Goal: Task Accomplishment & Management: Manage account settings

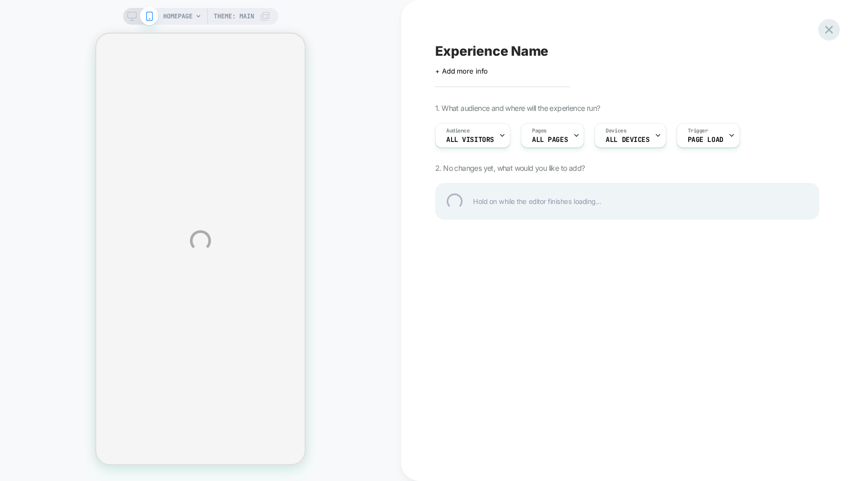
click at [828, 27] on div at bounding box center [829, 30] width 22 height 22
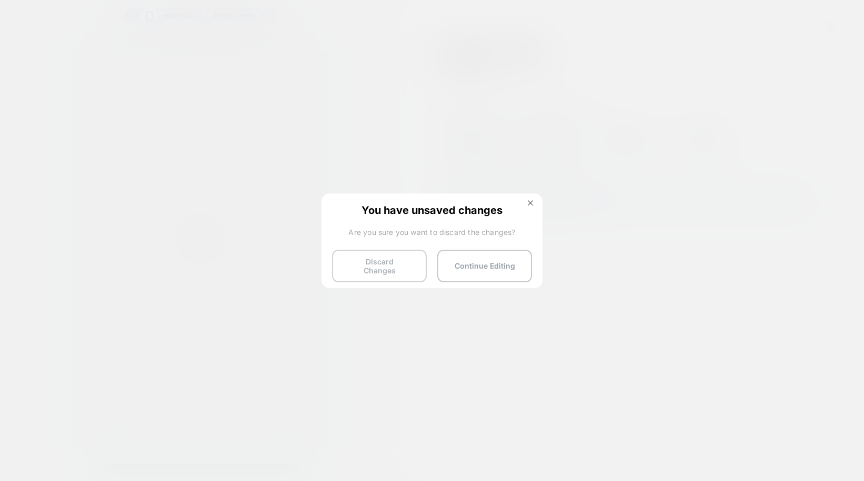
click at [379, 259] on button "Discard Changes" at bounding box center [379, 266] width 95 height 33
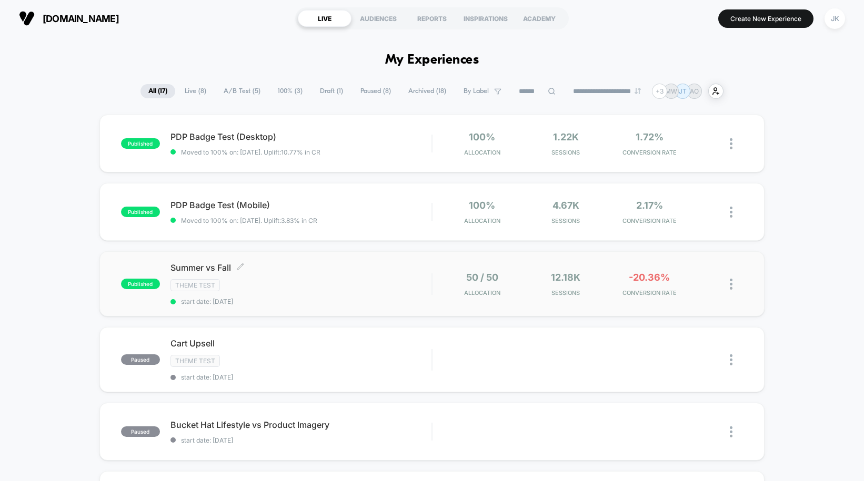
click at [368, 270] on span "Summer vs Fall Click to edit experience details" at bounding box center [300, 267] width 261 height 11
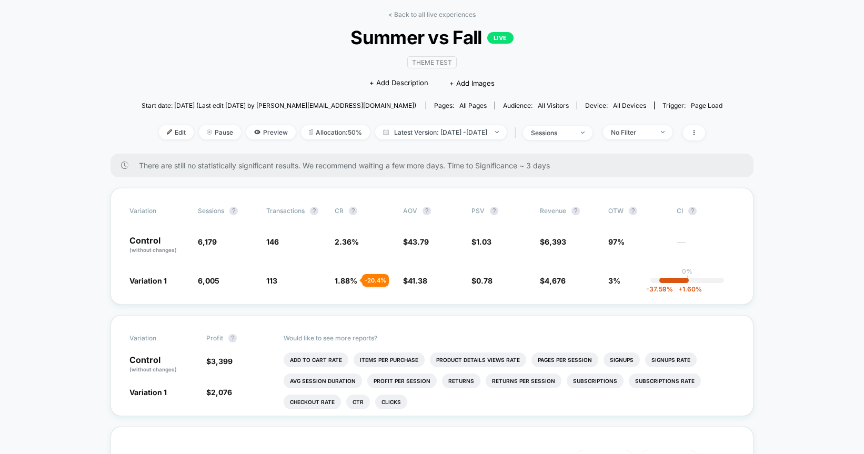
scroll to position [47, 0]
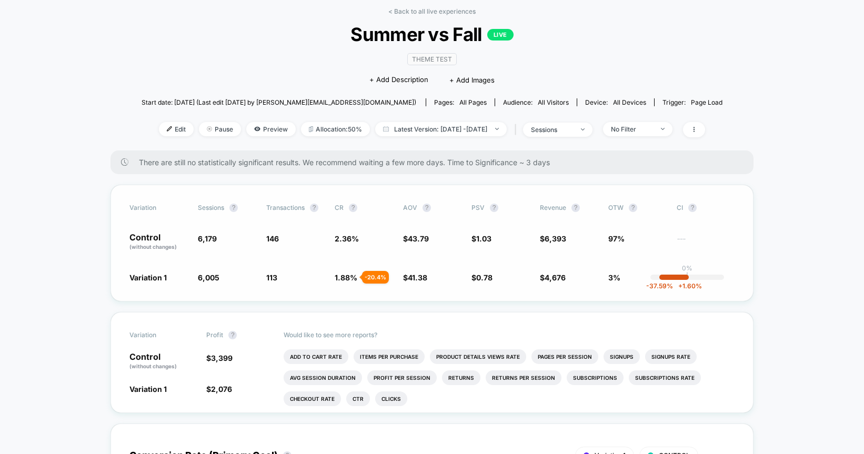
click at [345, 277] on span "1.88 %" at bounding box center [346, 277] width 23 height 9
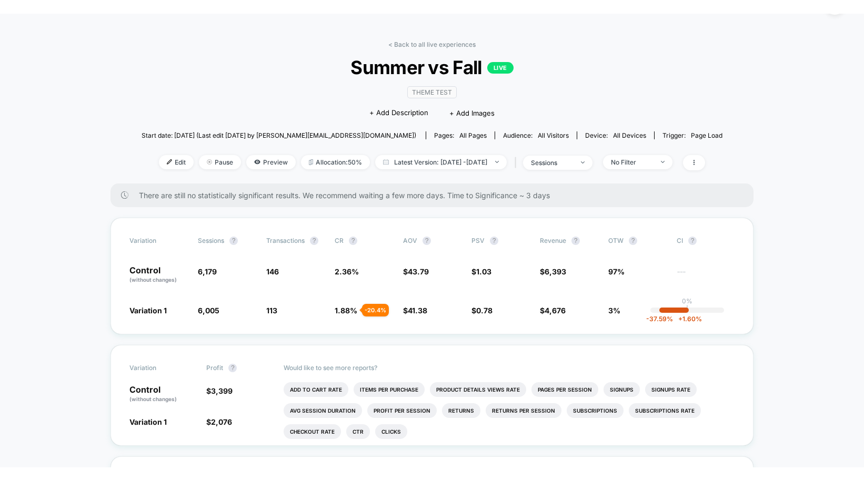
scroll to position [24, 0]
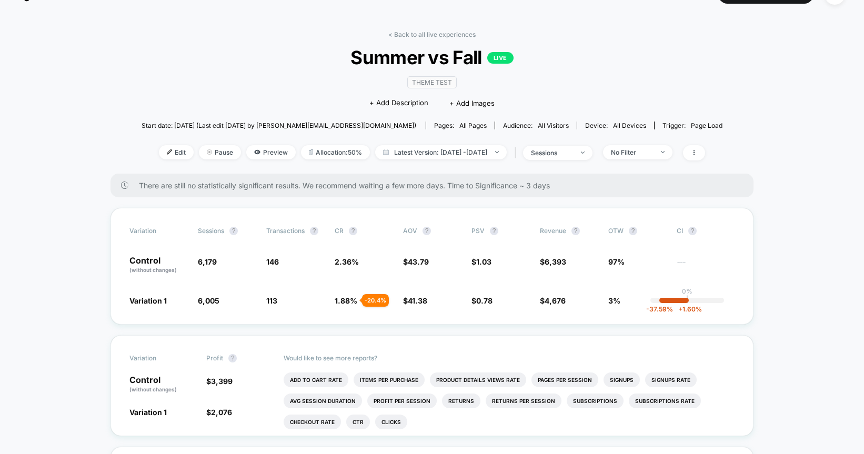
click at [398, 183] on span "There are still no statistically significant results. We recommend waiting a fe…" at bounding box center [435, 185] width 593 height 9
click at [413, 183] on span "There are still no statistically significant results. We recommend waiting a fe…" at bounding box center [435, 185] width 593 height 9
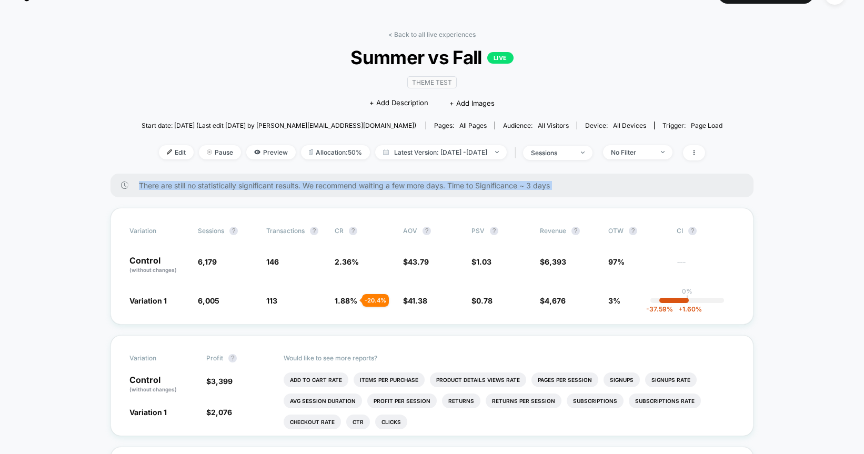
click at [413, 183] on span "There are still no statistically significant results. We recommend waiting a fe…" at bounding box center [435, 185] width 593 height 9
click at [412, 183] on span "There are still no statistically significant results. We recommend waiting a fe…" at bounding box center [435, 185] width 593 height 9
click at [420, 34] on link "< Back to all live experiences" at bounding box center [431, 35] width 87 height 8
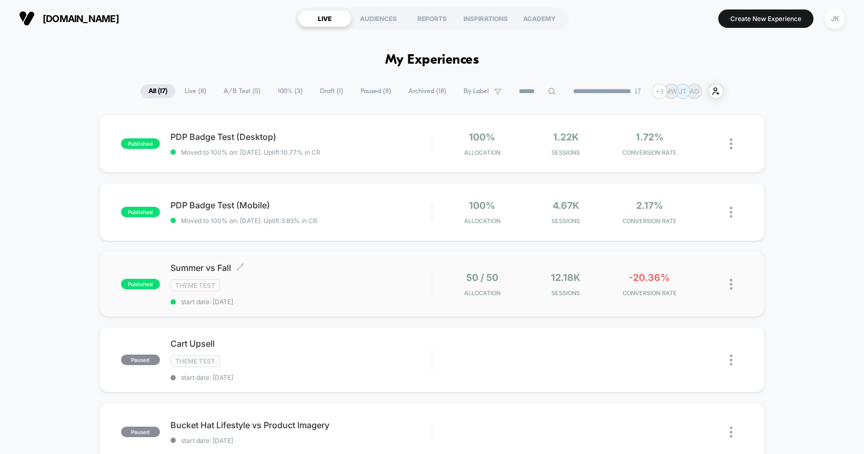
click at [207, 268] on span "Summer vs Fall Click to edit experience details" at bounding box center [300, 267] width 261 height 11
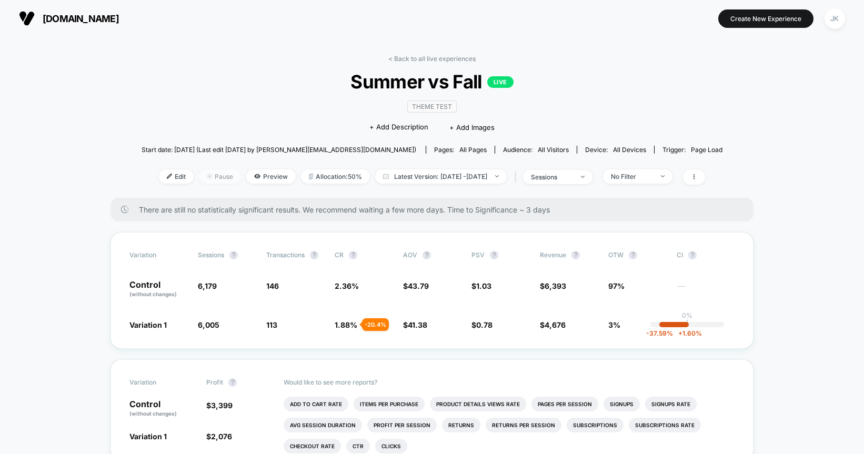
click at [206, 175] on span "Pause" at bounding box center [220, 176] width 42 height 14
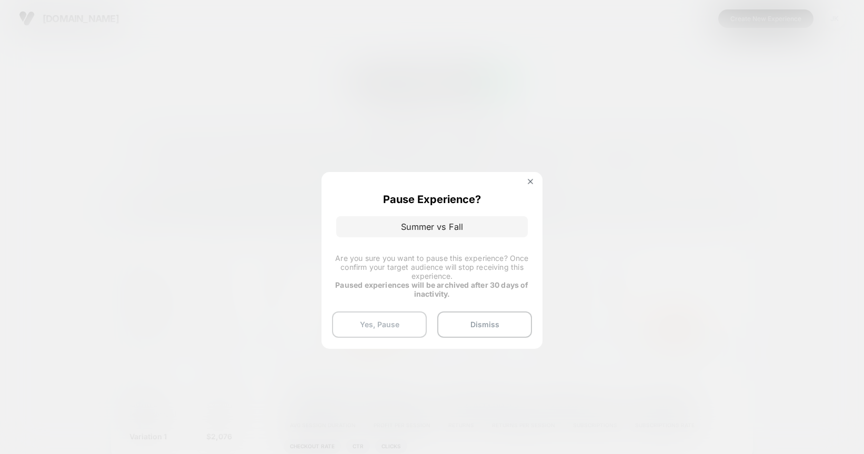
click at [389, 319] on button "Yes, Pause" at bounding box center [379, 324] width 95 height 26
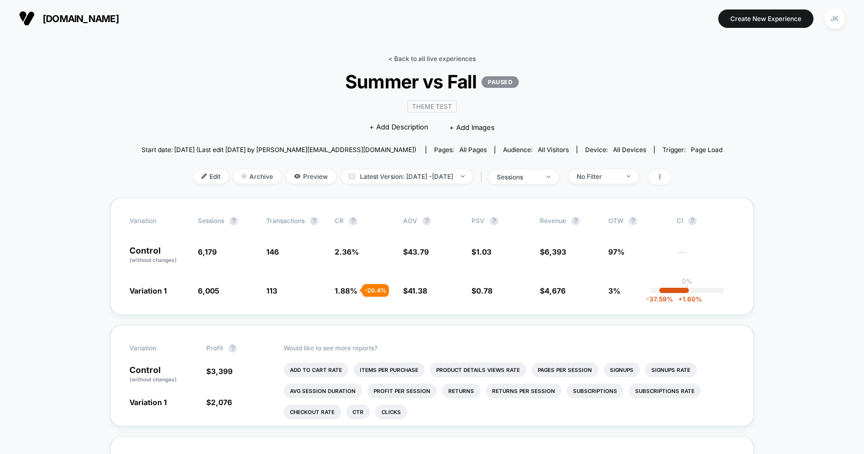
click at [415, 58] on link "< Back to all live experiences" at bounding box center [431, 59] width 87 height 8
